Goal: Information Seeking & Learning: Learn about a topic

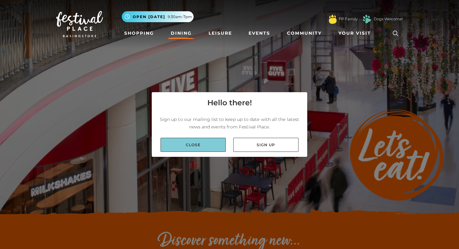
click at [217, 144] on link "Close" at bounding box center [192, 145] width 65 height 14
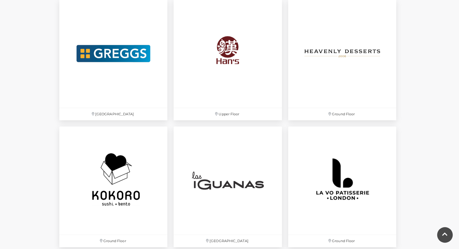
scroll to position [1309, 0]
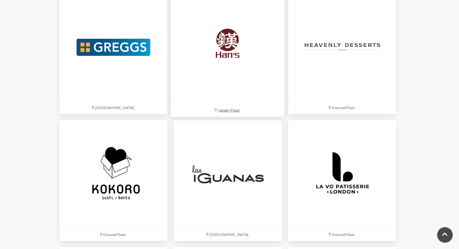
click at [261, 92] on img at bounding box center [228, 47] width 114 height 114
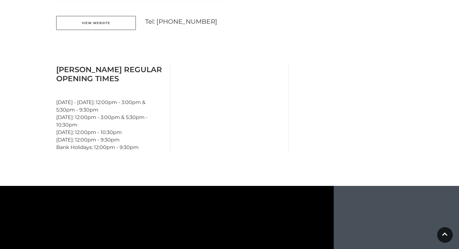
scroll to position [529, 0]
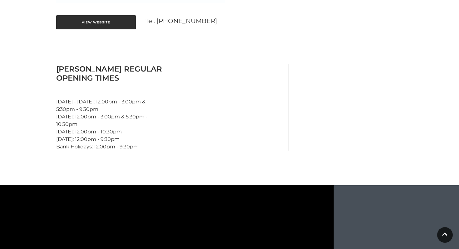
click at [127, 18] on link "View Website" at bounding box center [96, 22] width 80 height 14
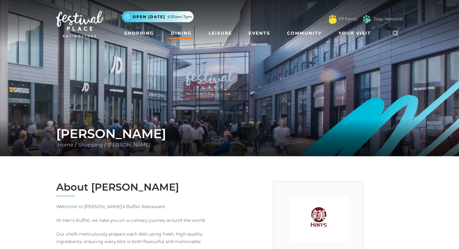
click at [184, 37] on link "Dining" at bounding box center [181, 33] width 26 height 12
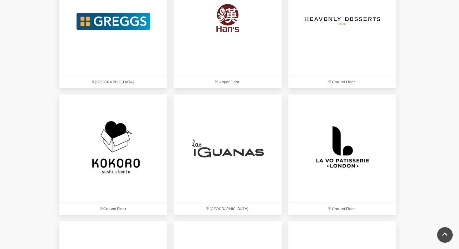
scroll to position [1374, 0]
